Goal: Check status: Check status

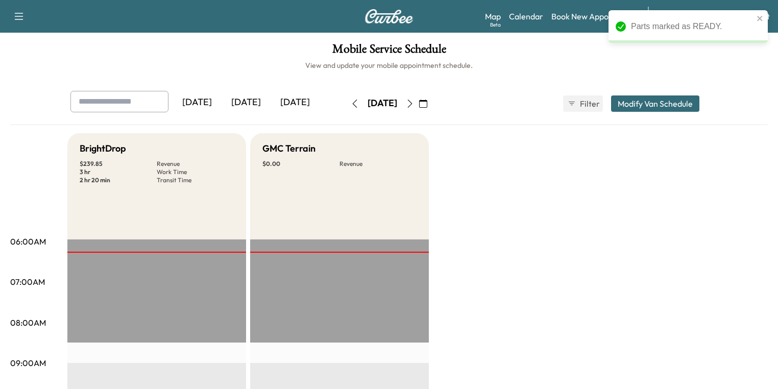
scroll to position [286, 0]
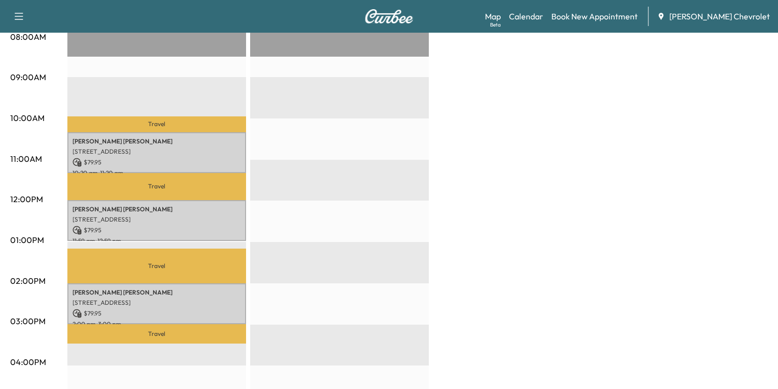
click at [560, 232] on div "BrightDrop $ 239.85 Revenue 3 hr Work Time 2 hr 20 min Transit Time Travel [PER…" at bounding box center [417, 229] width 700 height 765
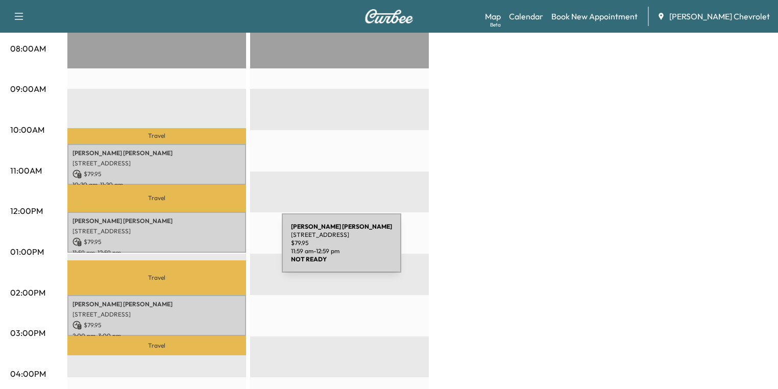
scroll to position [0, 0]
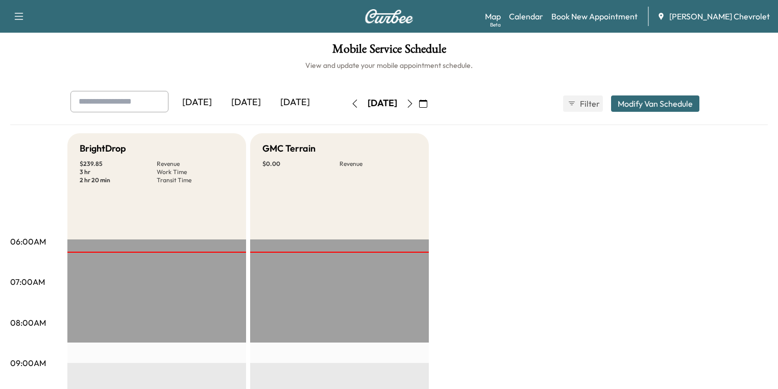
click at [427, 103] on icon "button" at bounding box center [423, 103] width 8 height 8
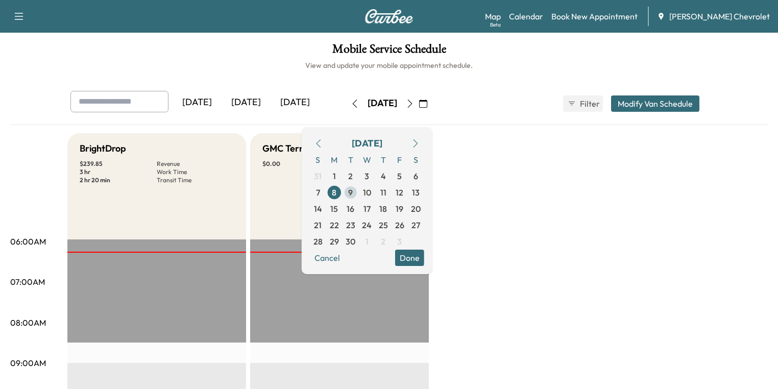
click at [359, 190] on span "9" at bounding box center [350, 192] width 16 height 16
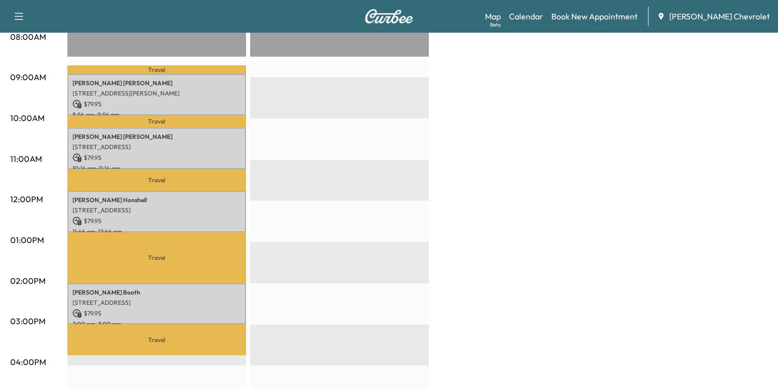
scroll to position [41, 0]
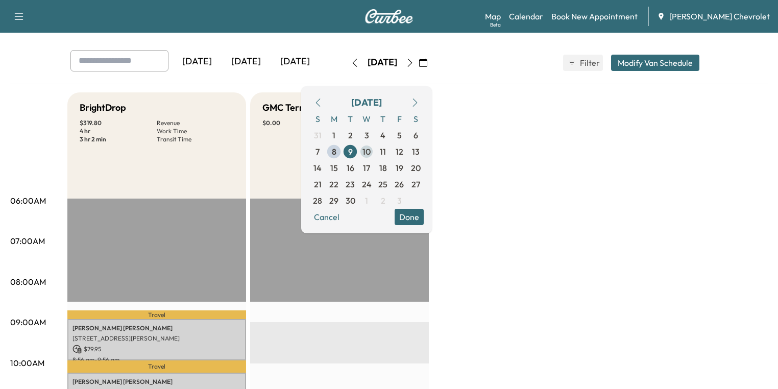
click at [370, 151] on span "10" at bounding box center [366, 151] width 8 height 12
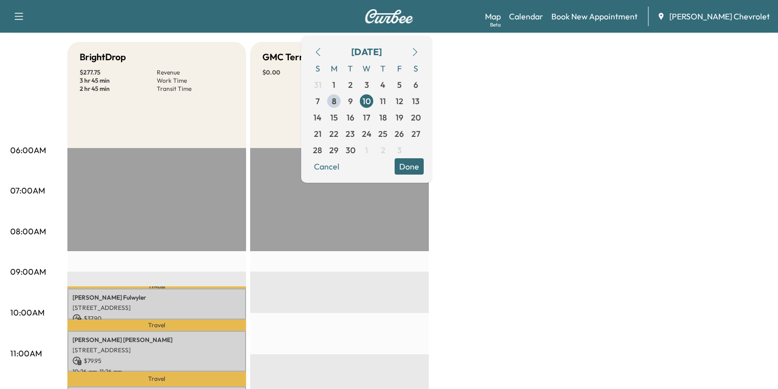
scroll to position [41, 0]
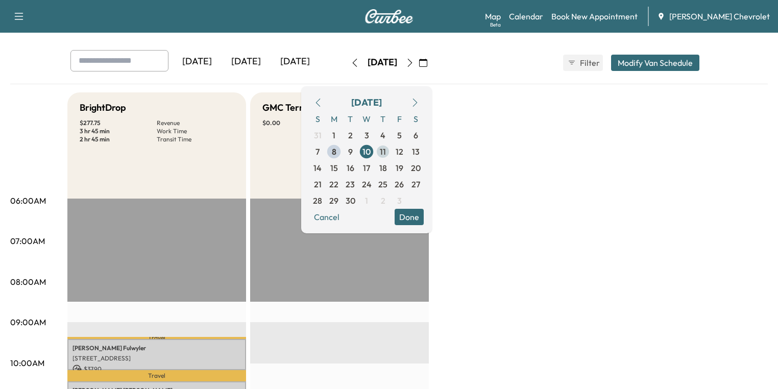
click at [391, 153] on span "11" at bounding box center [382, 151] width 16 height 16
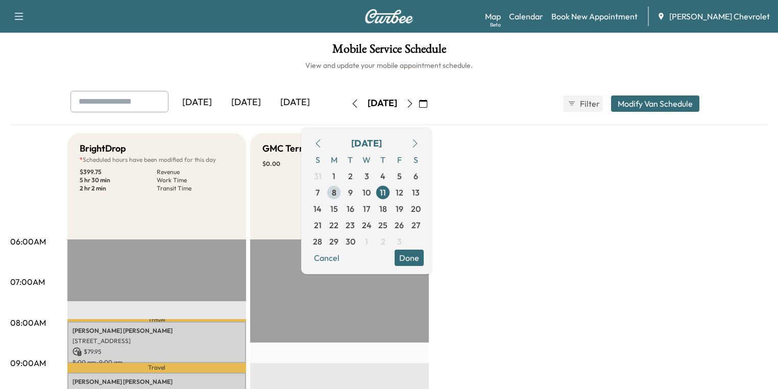
click at [342, 190] on span "8" at bounding box center [334, 192] width 16 height 16
